Goal: Task Accomplishment & Management: Use online tool/utility

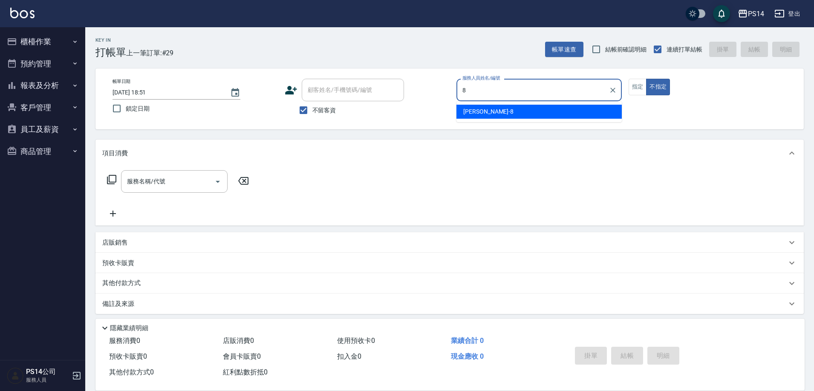
type input "[PERSON_NAME]-8"
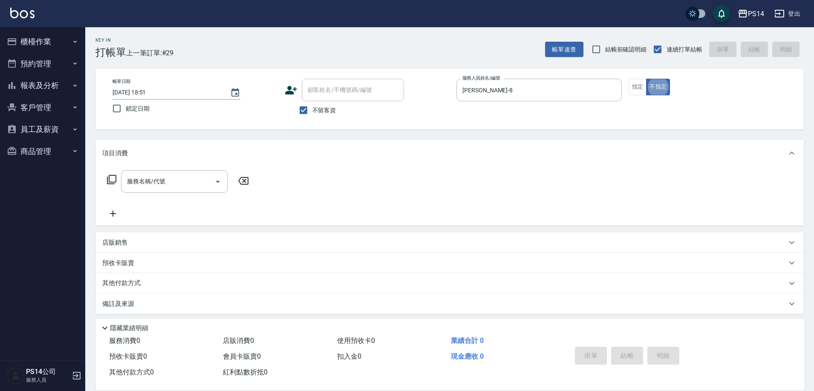
type button "false"
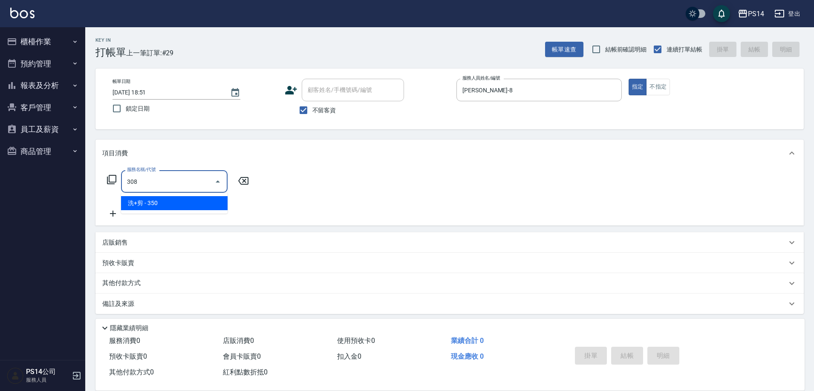
type input "洗+剪(308)"
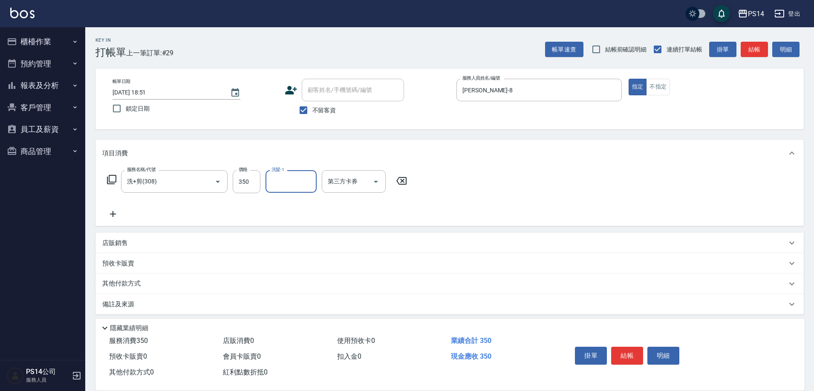
type input "1"
type input "[PERSON_NAME]-26"
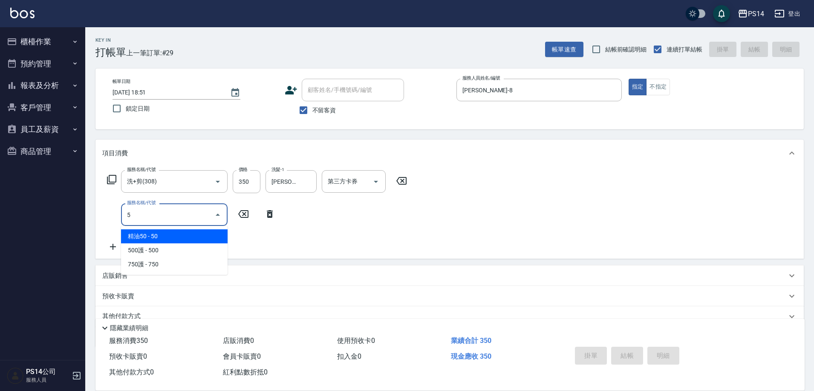
type input "精油50(112)"
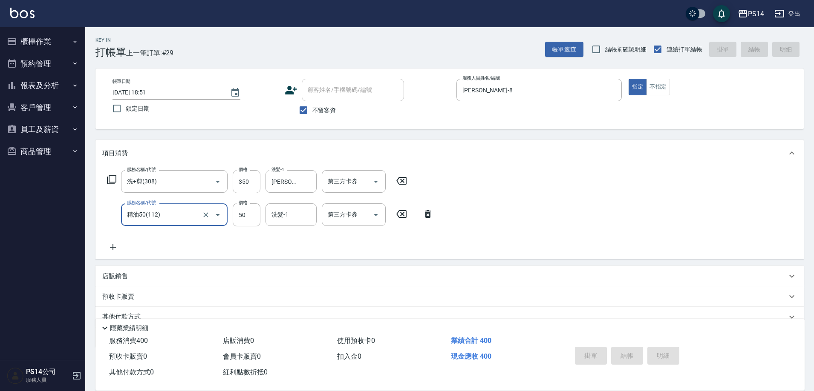
type input "[DATE] 19:48"
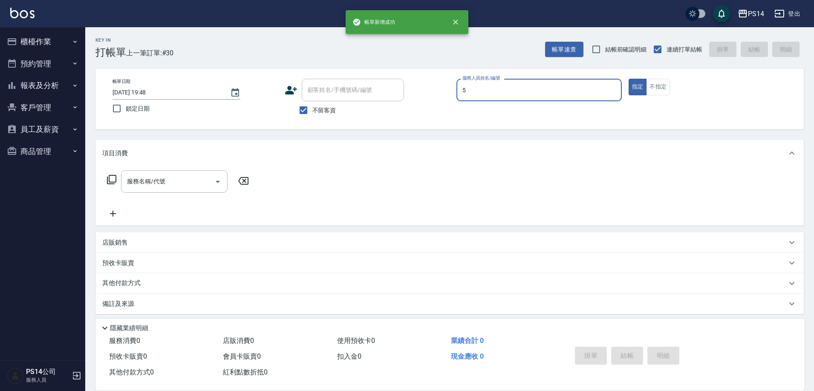
type input "劉珈均-5"
type button "true"
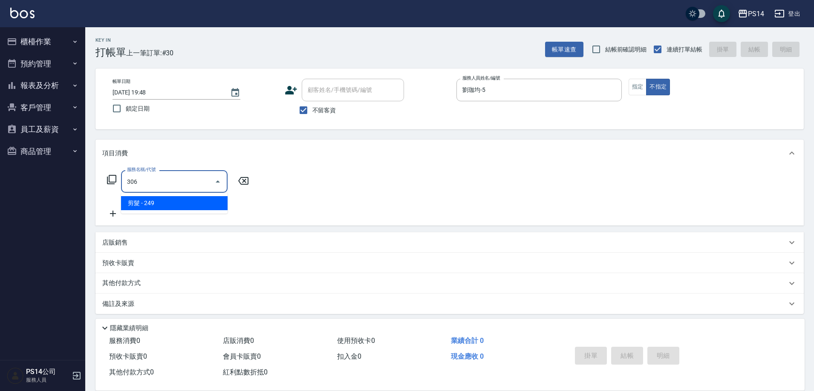
type input "剪髮(306)"
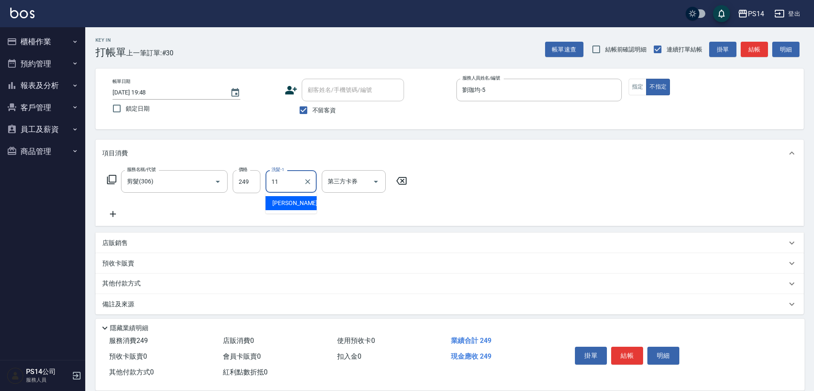
type input "[PERSON_NAME]-11"
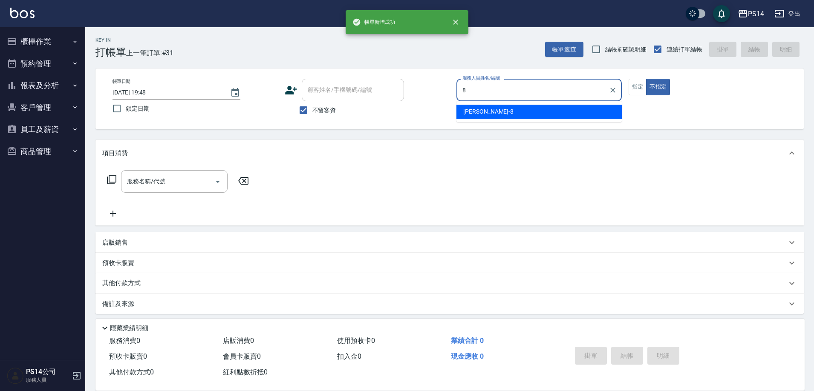
type input "[PERSON_NAME]-8"
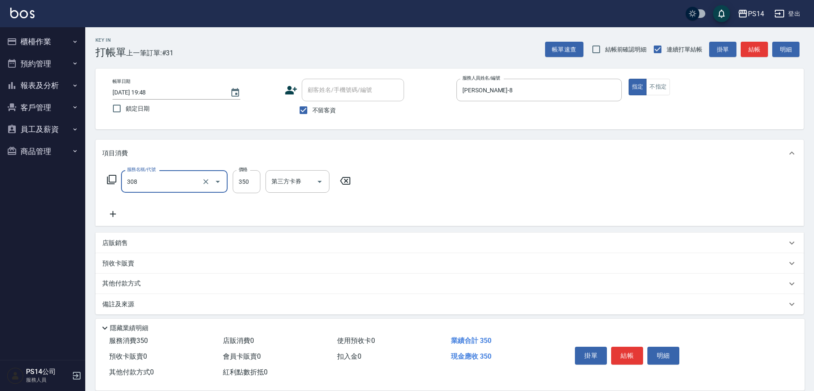
type input "洗+剪(308)"
type input "[PERSON_NAME]-26"
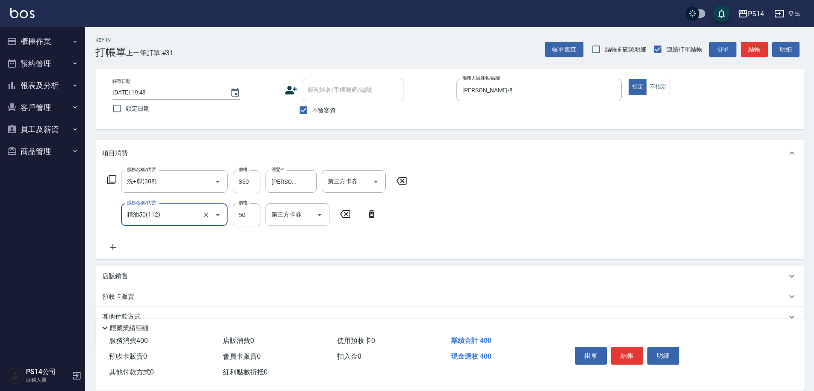
type input "精油50(112)"
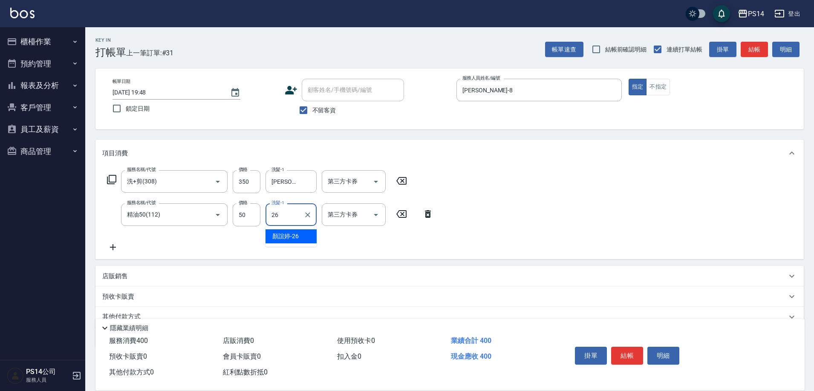
type input "[PERSON_NAME]-26"
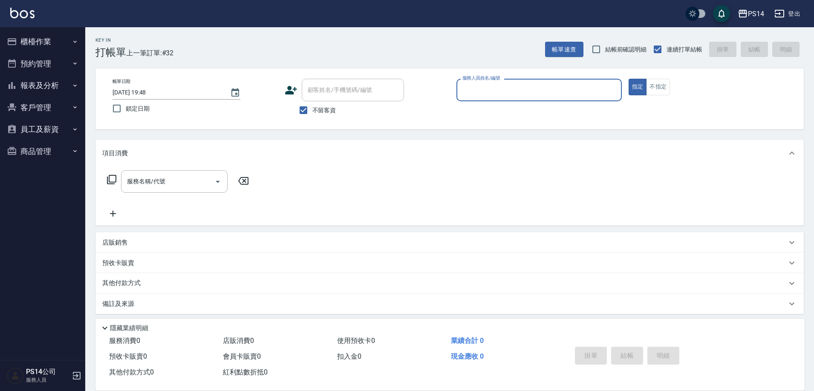
click at [31, 62] on button "預約管理" at bounding box center [42, 64] width 78 height 22
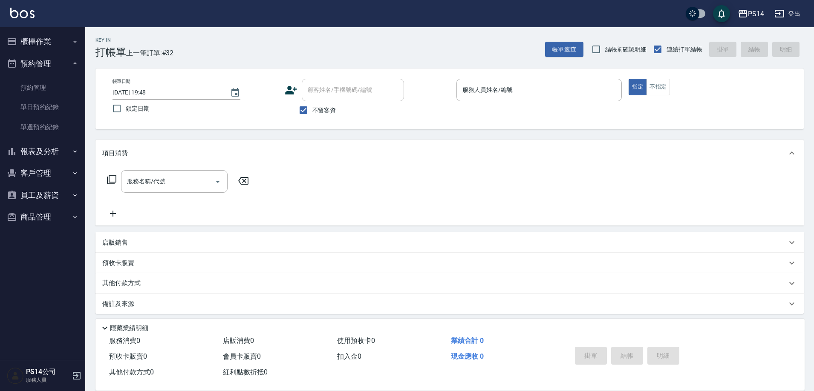
drag, startPoint x: 44, startPoint y: 58, endPoint x: 42, endPoint y: 64, distance: 6.3
click at [42, 63] on button "預約管理" at bounding box center [42, 64] width 78 height 22
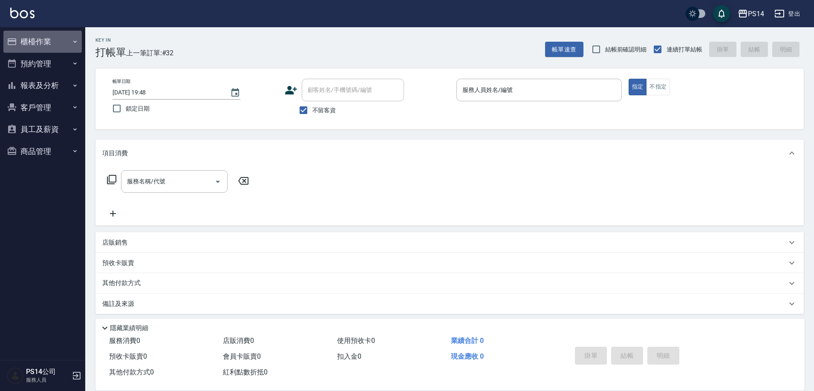
click at [39, 45] on button "櫃檯作業" at bounding box center [42, 42] width 78 height 22
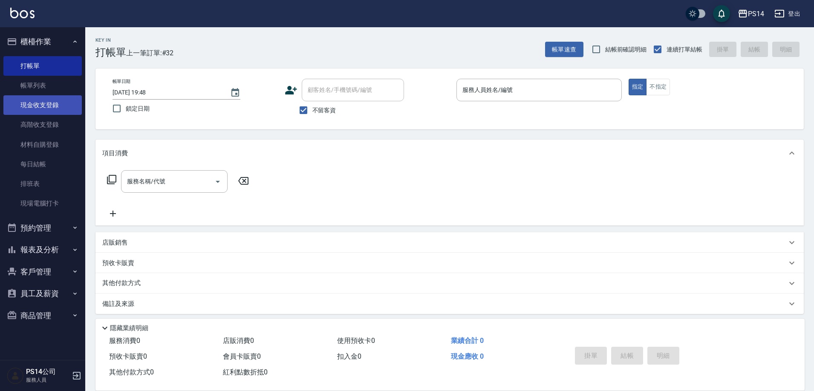
click at [43, 107] on link "現金收支登錄" at bounding box center [42, 105] width 78 height 20
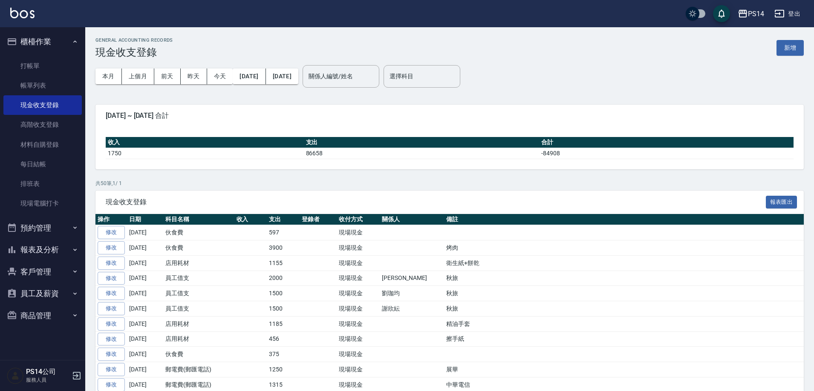
drag, startPoint x: 783, startPoint y: 29, endPoint x: 783, endPoint y: 35, distance: 6.4
click at [783, 43] on button "新增" at bounding box center [789, 48] width 27 height 16
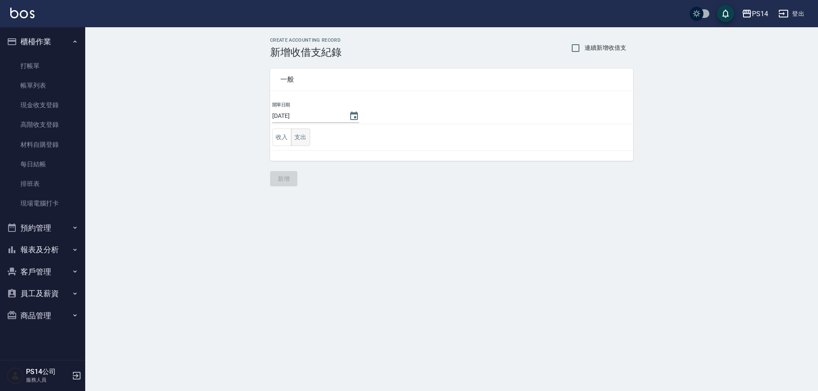
click at [296, 135] on button "支出" at bounding box center [300, 137] width 19 height 17
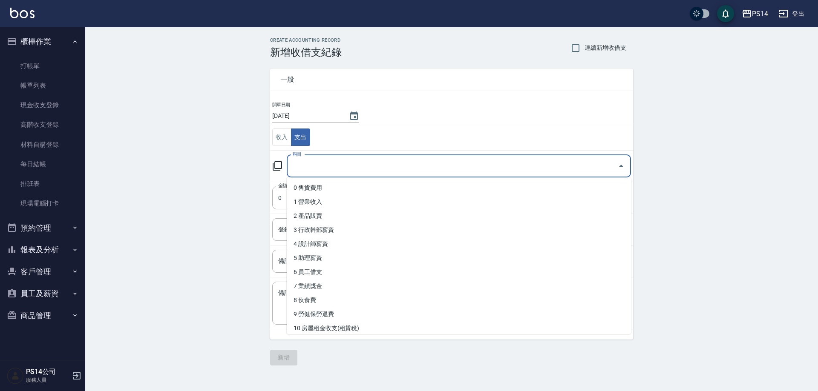
click at [305, 169] on input "科目" at bounding box center [453, 166] width 324 height 15
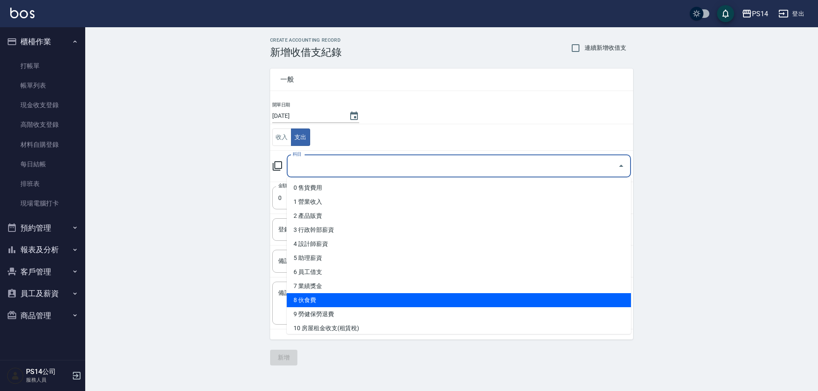
click at [319, 302] on li "8 伙食費" at bounding box center [459, 300] width 344 height 14
type input "8 伙食費"
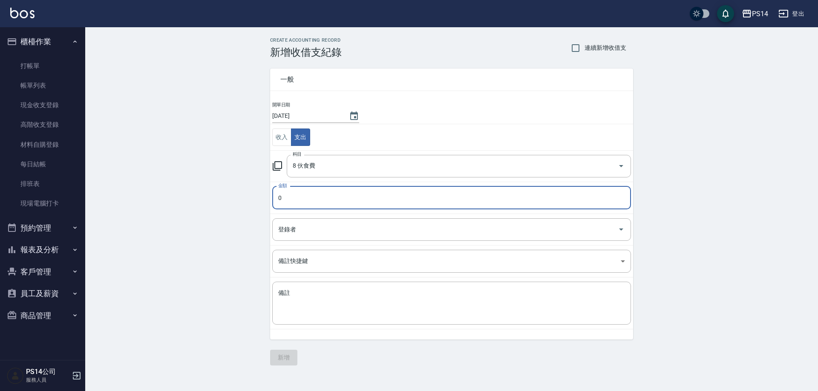
click at [319, 201] on input "0" at bounding box center [451, 198] width 359 height 23
click at [282, 198] on input "0453" at bounding box center [451, 198] width 359 height 23
type input "453"
click at [290, 357] on button "新增" at bounding box center [283, 358] width 27 height 16
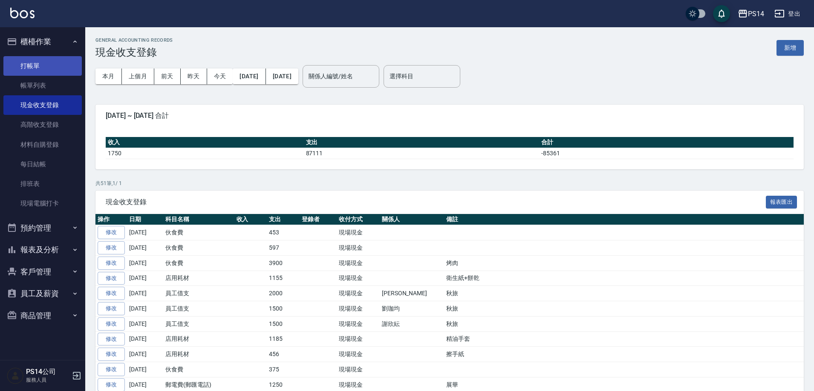
click at [30, 59] on link "打帳單" at bounding box center [42, 66] width 78 height 20
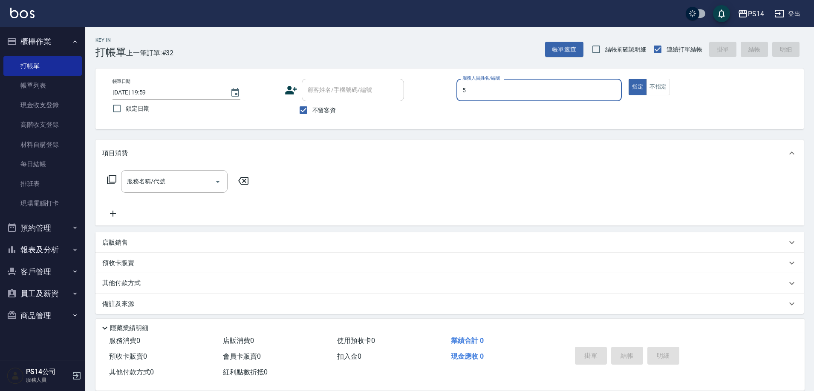
type input "劉珈均-5"
type button "true"
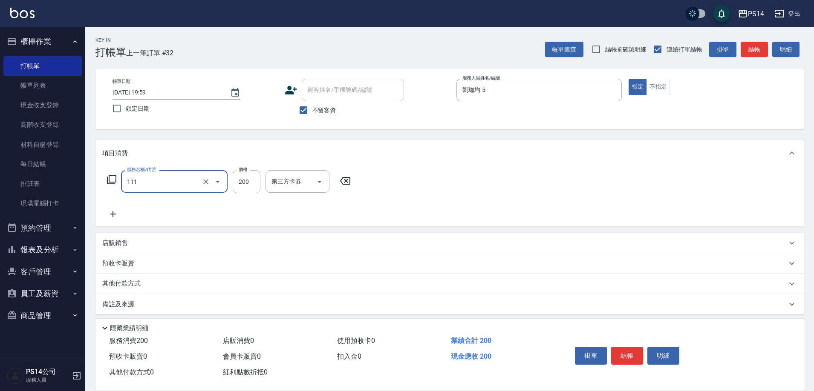
type input "200(111)"
type input "[PERSON_NAME]-11"
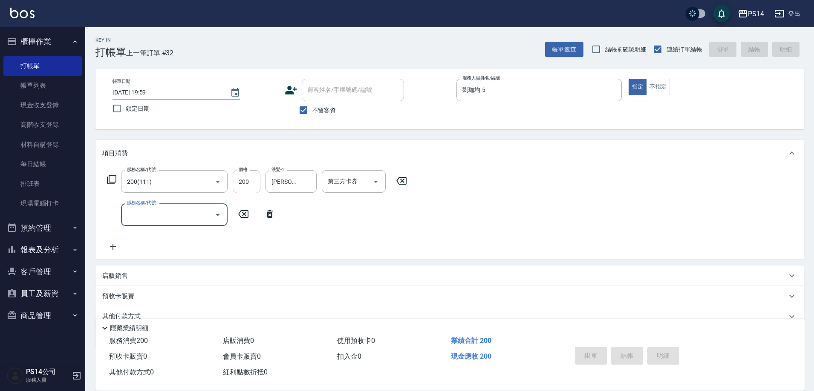
type input "[DATE] 20:00"
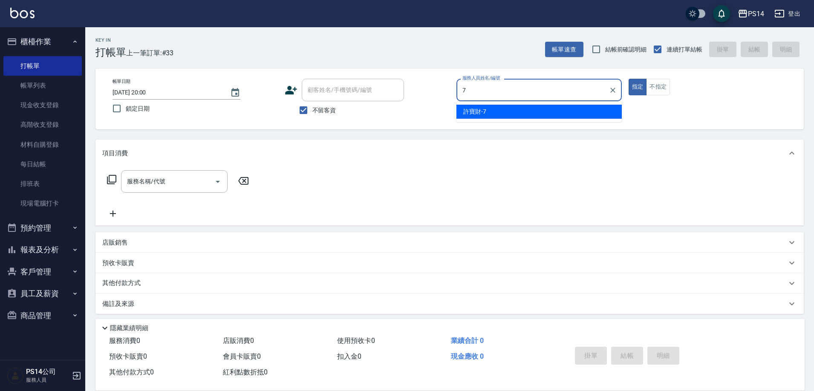
type input "[PERSON_NAME]-7"
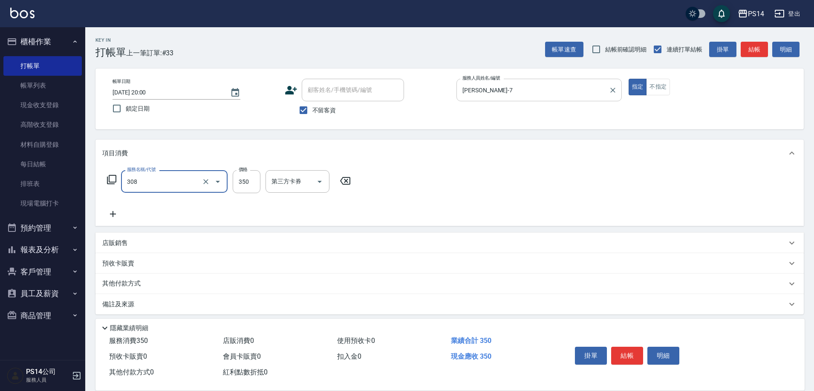
type input "洗+剪(308)"
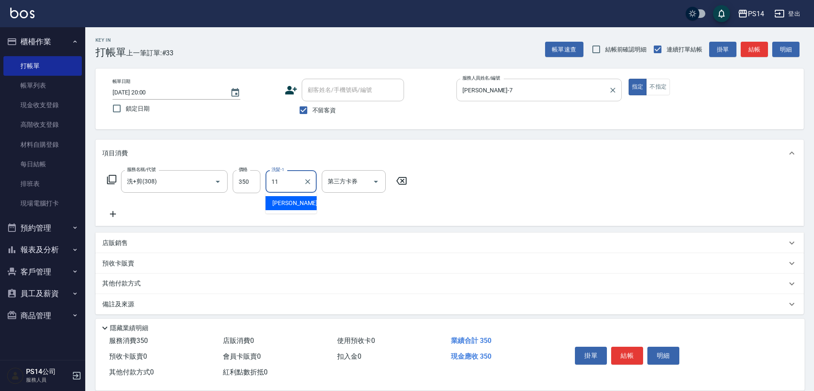
type input "[PERSON_NAME]-11"
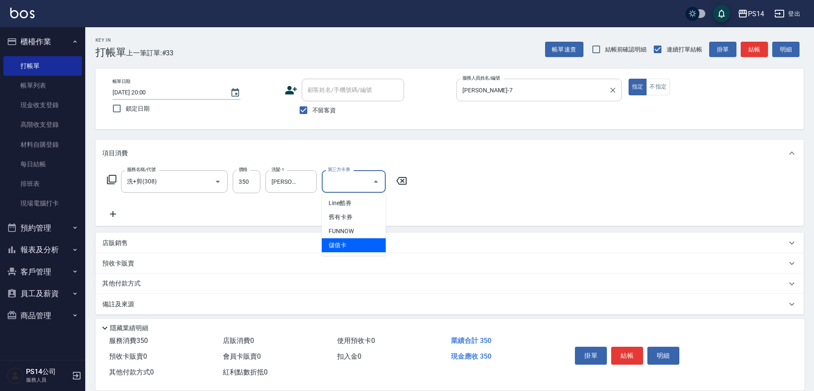
type input "儲值卡"
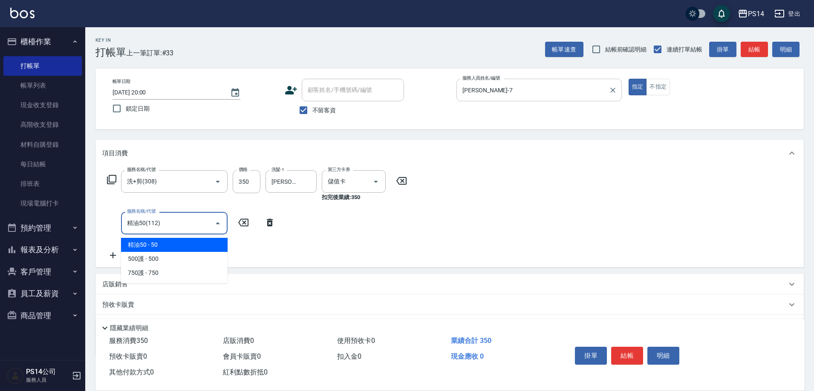
type input "精油50(112)"
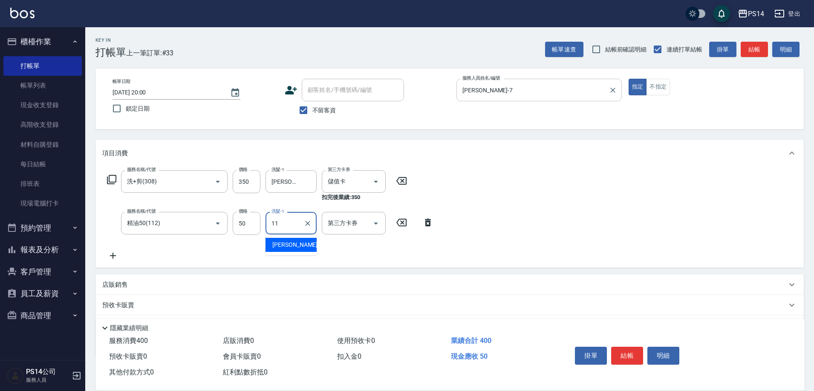
type input "[PERSON_NAME]-11"
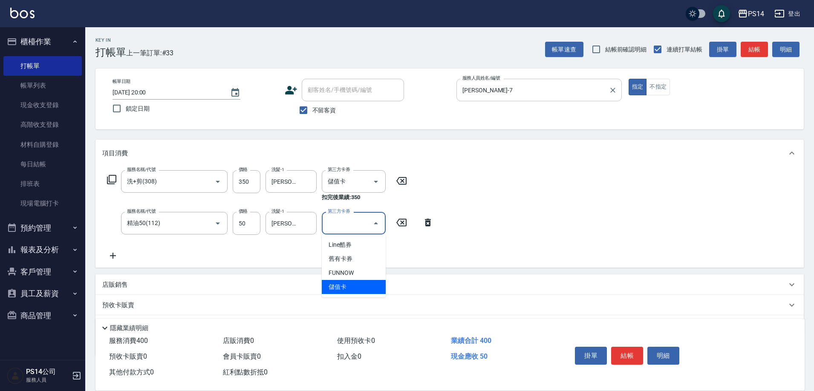
type input "儲值卡"
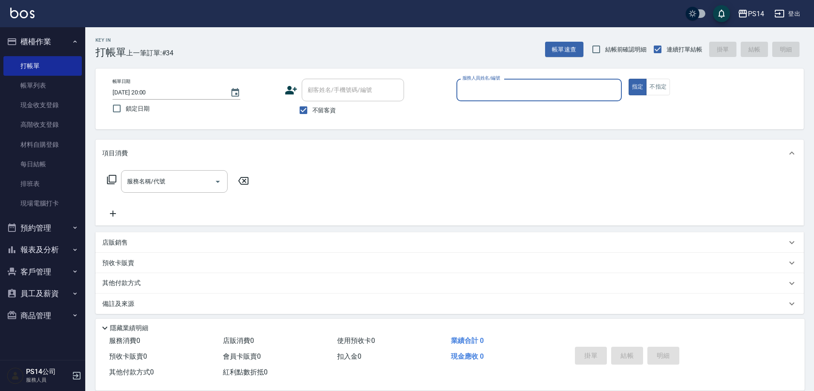
click at [31, 40] on button "櫃檯作業" at bounding box center [42, 42] width 78 height 22
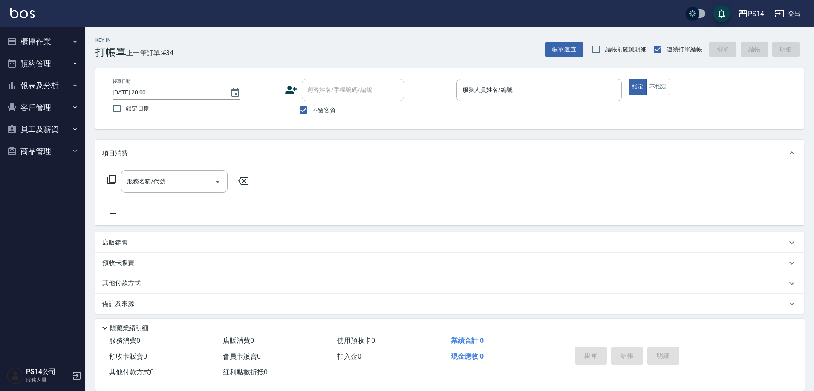
click at [41, 95] on button "報表及分析" at bounding box center [42, 86] width 78 height 22
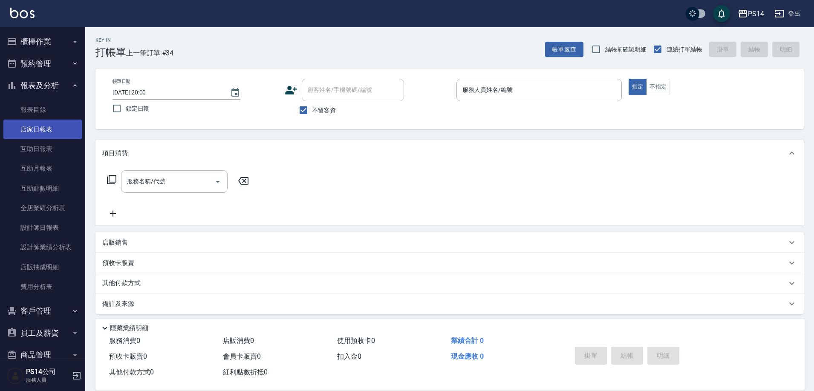
click at [49, 128] on link "店家日報表" at bounding box center [42, 130] width 78 height 20
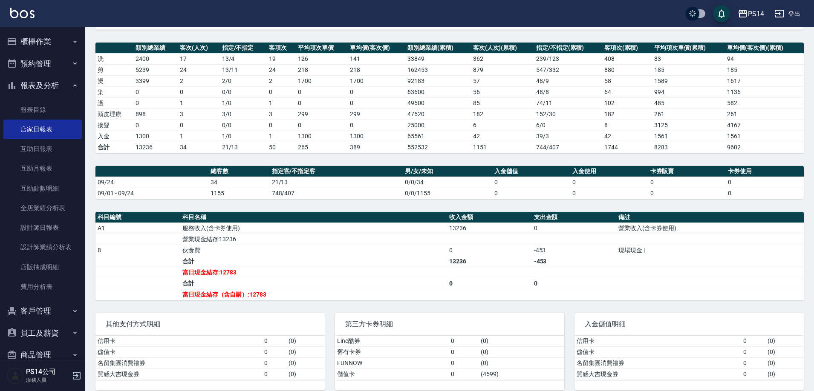
scroll to position [116, 0]
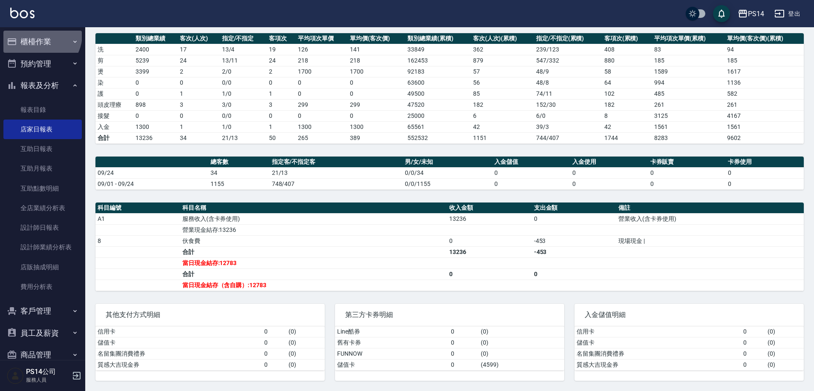
click at [40, 36] on button "櫃檯作業" at bounding box center [42, 42] width 78 height 22
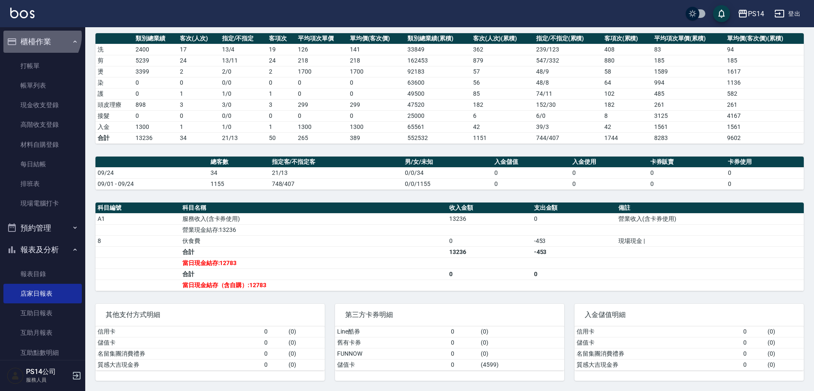
click at [40, 36] on button "櫃檯作業" at bounding box center [42, 42] width 78 height 22
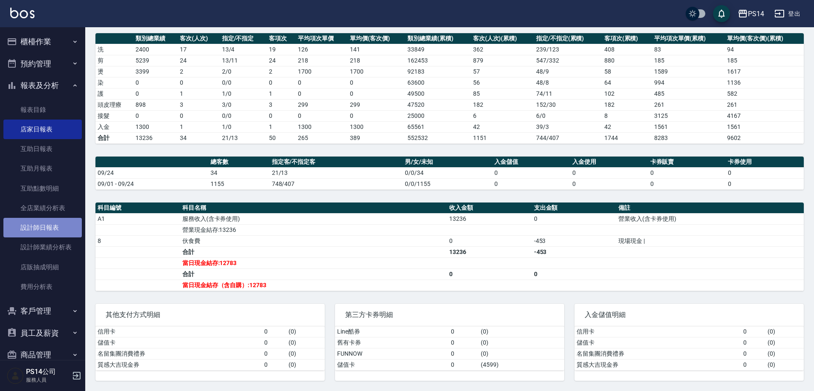
click at [43, 233] on link "設計師日報表" at bounding box center [42, 228] width 78 height 20
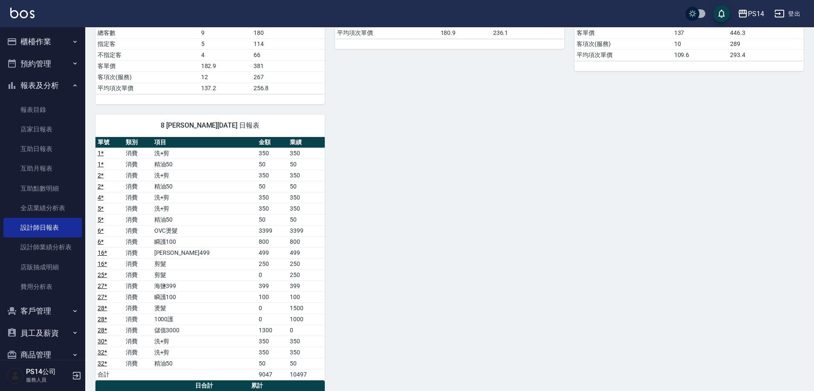
scroll to position [457, 0]
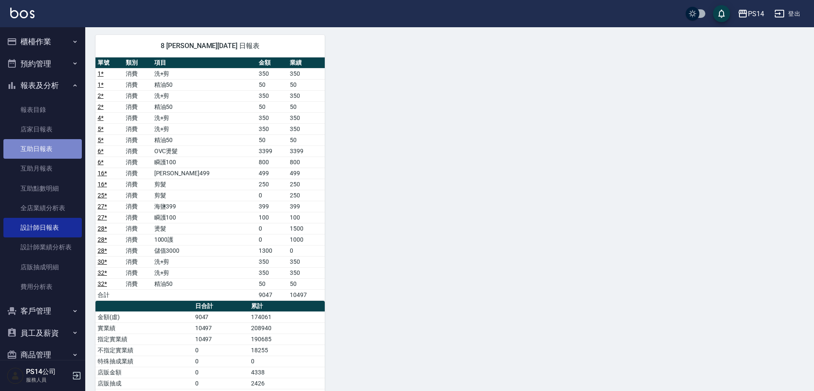
click at [51, 149] on link "互助日報表" at bounding box center [42, 149] width 78 height 20
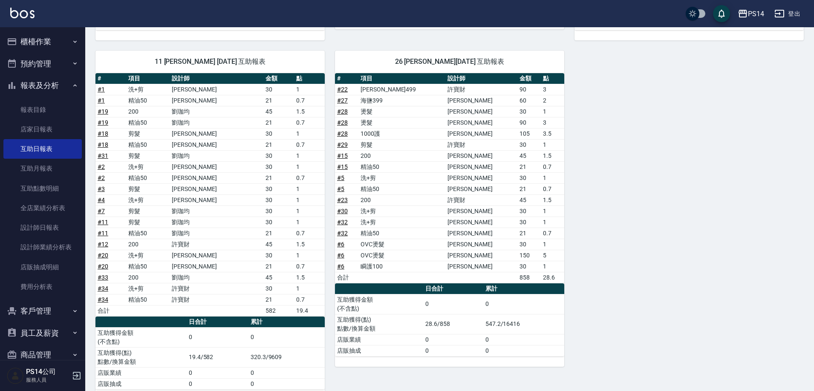
scroll to position [255, 0]
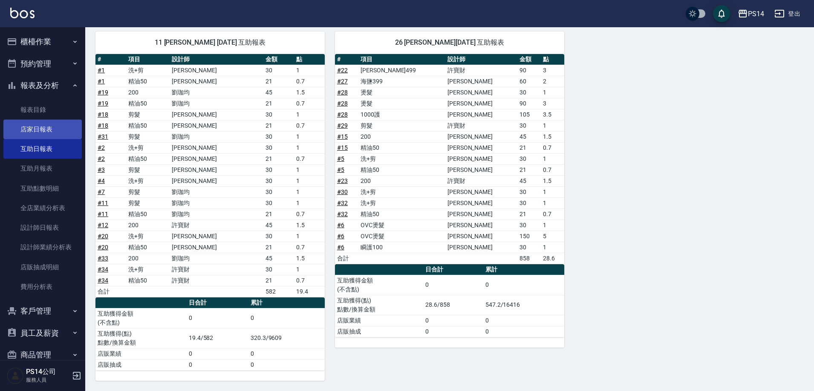
click at [43, 122] on link "店家日報表" at bounding box center [42, 130] width 78 height 20
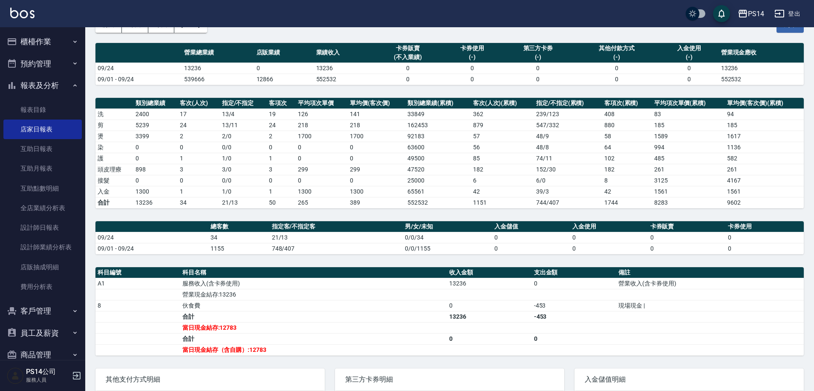
scroll to position [31, 0]
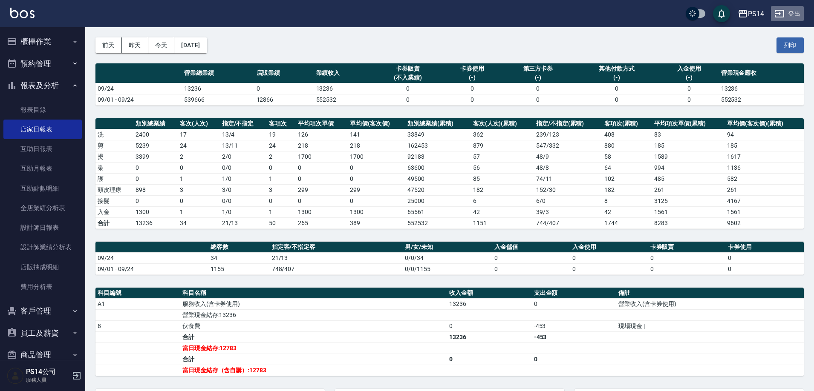
click at [781, 15] on icon "button" at bounding box center [779, 14] width 10 height 10
